Goal: Task Accomplishment & Management: Manage account settings

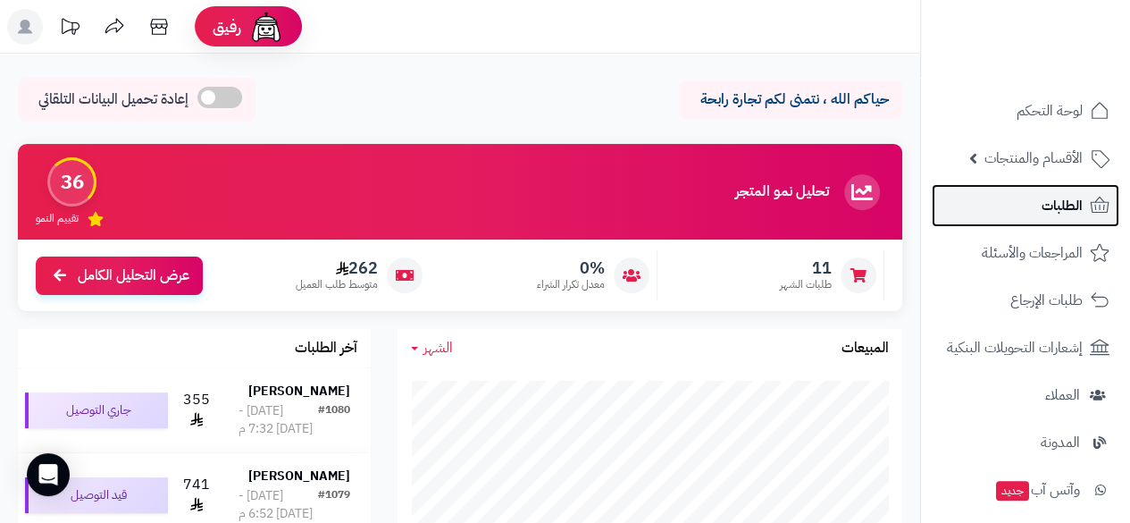
click at [1037, 218] on link "الطلبات" at bounding box center [1026, 205] width 188 height 43
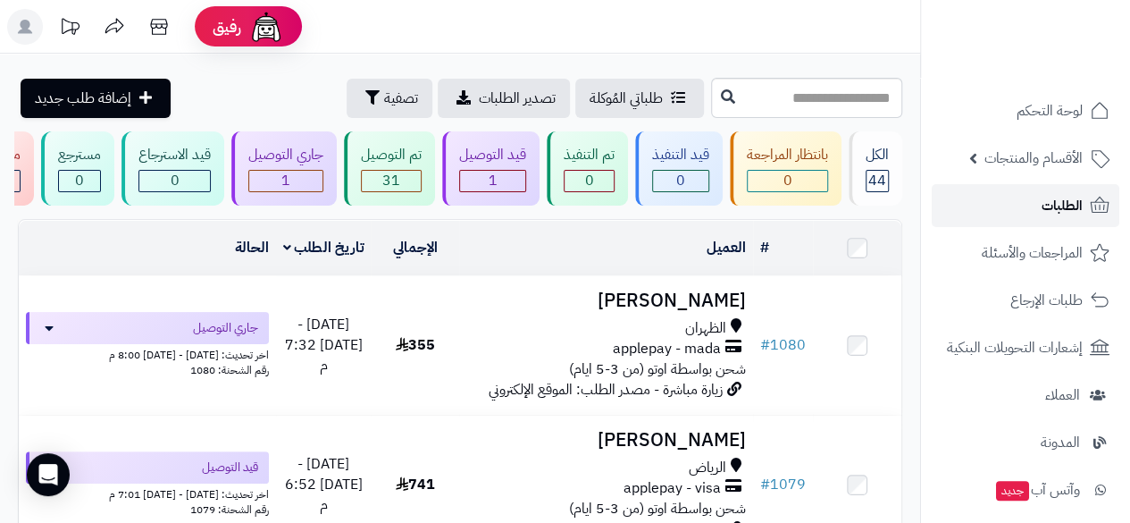
click at [1037, 218] on link "الطلبات" at bounding box center [1026, 205] width 188 height 43
click at [155, 29] on icon at bounding box center [159, 27] width 36 height 36
